Goal: Find specific page/section: Find specific page/section

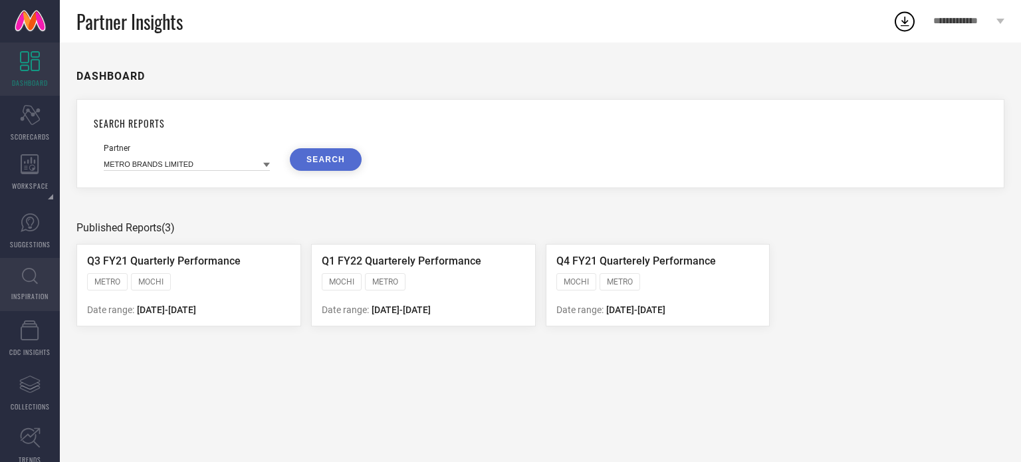
click at [31, 272] on icon at bounding box center [30, 276] width 16 height 17
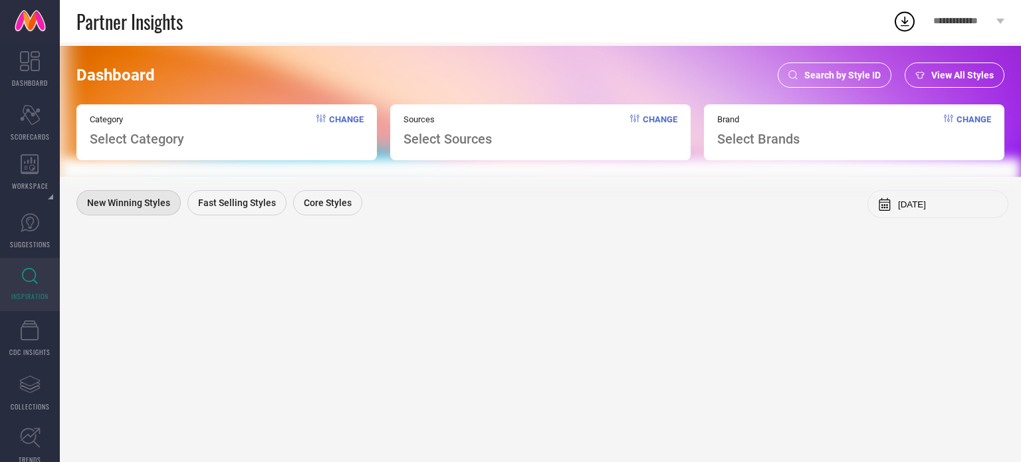
click at [816, 75] on span "Search by Style ID" at bounding box center [842, 75] width 76 height 11
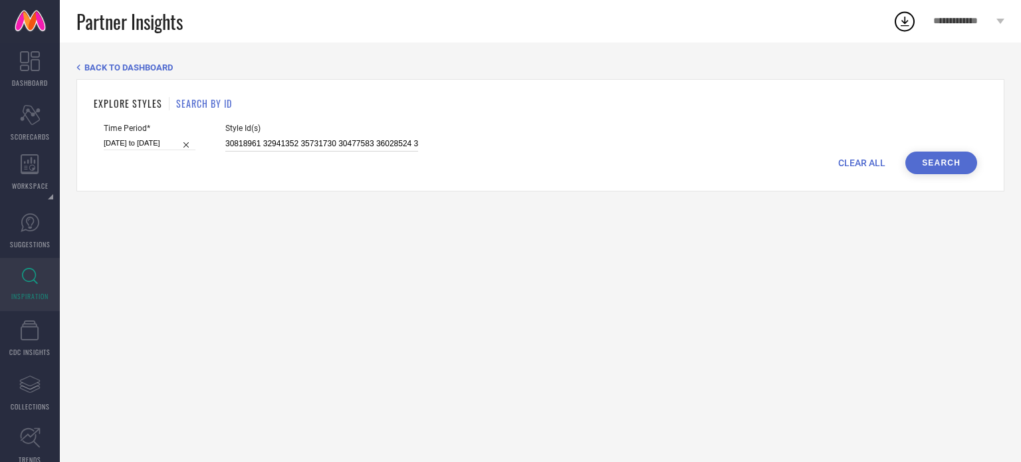
click at [321, 142] on input "30818961 32941352 35731730 30477583 36028524 30819004 36080231 35731732 3276469…" at bounding box center [321, 143] width 193 height 15
paste input "30818961 32941352 35731730 35731732 36028522 36080231 35731731 32764693 3047758…"
type input "30818961 32941352 35731730 35731732 36028522 36080231 35731731 32764693 3047758…"
click at [122, 144] on input "[DATE] to [DATE]" at bounding box center [150, 143] width 92 height 14
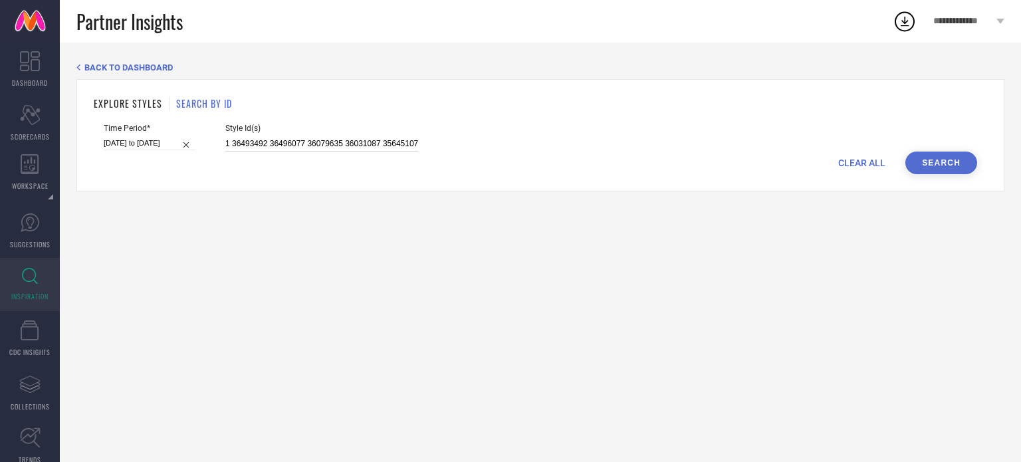
select select "5"
select select "2025"
select select "6"
select select "2025"
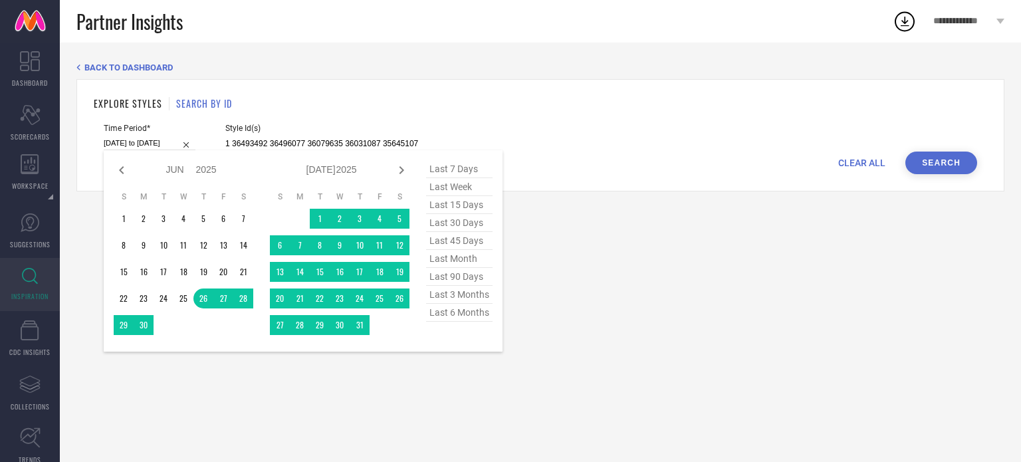
type input "30818961 32941352 35731730 35731732 36028522 36080231 35731731 32764693 3047758…"
click at [457, 276] on span "last 90 days" at bounding box center [459, 277] width 66 height 18
type input "[DATE] to [DATE]"
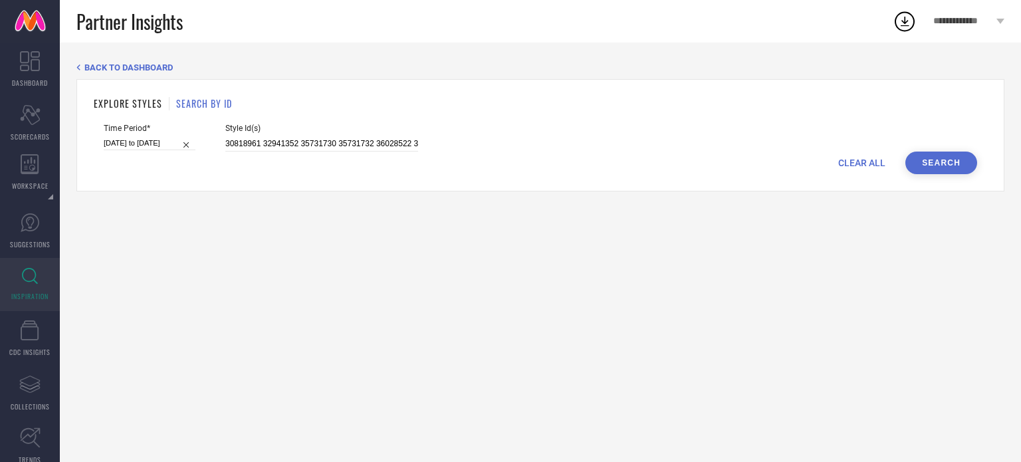
click at [946, 158] on button "Search" at bounding box center [942, 163] width 72 height 23
click at [130, 150] on div "Time Period* [DATE] to [DATE]" at bounding box center [150, 138] width 92 height 28
select select "6"
select select "2025"
select select "7"
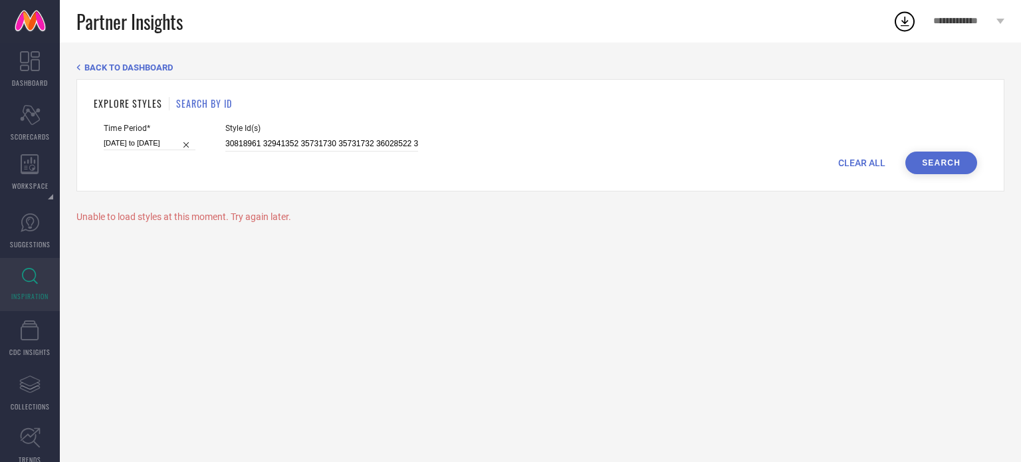
select select "2025"
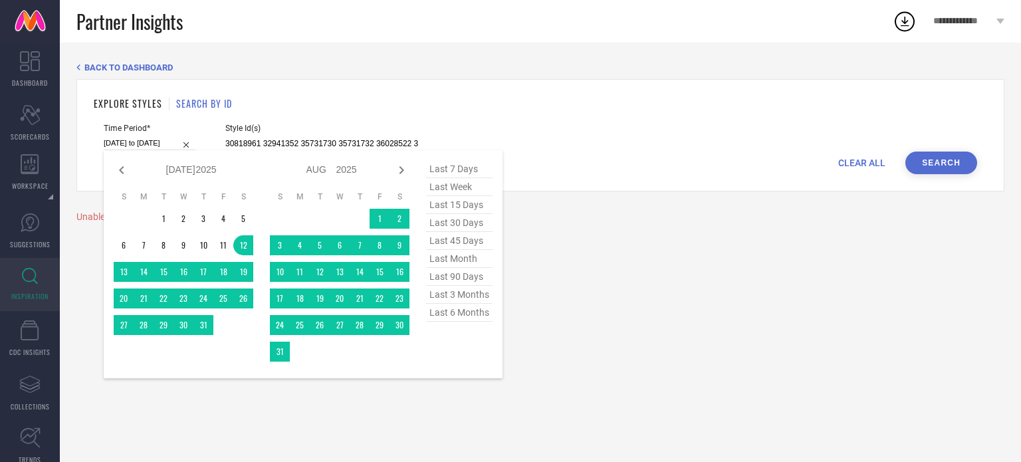
click at [124, 145] on input "[DATE] to [DATE]" at bounding box center [150, 143] width 92 height 14
click at [455, 239] on span "last 45 days" at bounding box center [459, 241] width 66 height 18
type input "[DATE] to [DATE]"
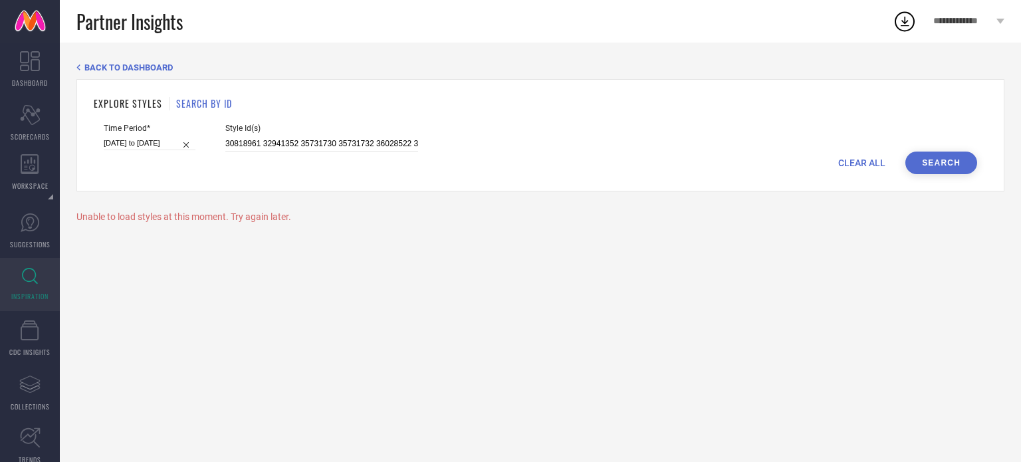
click at [951, 156] on button "Search" at bounding box center [942, 163] width 72 height 23
